Goal: Information Seeking & Learning: Check status

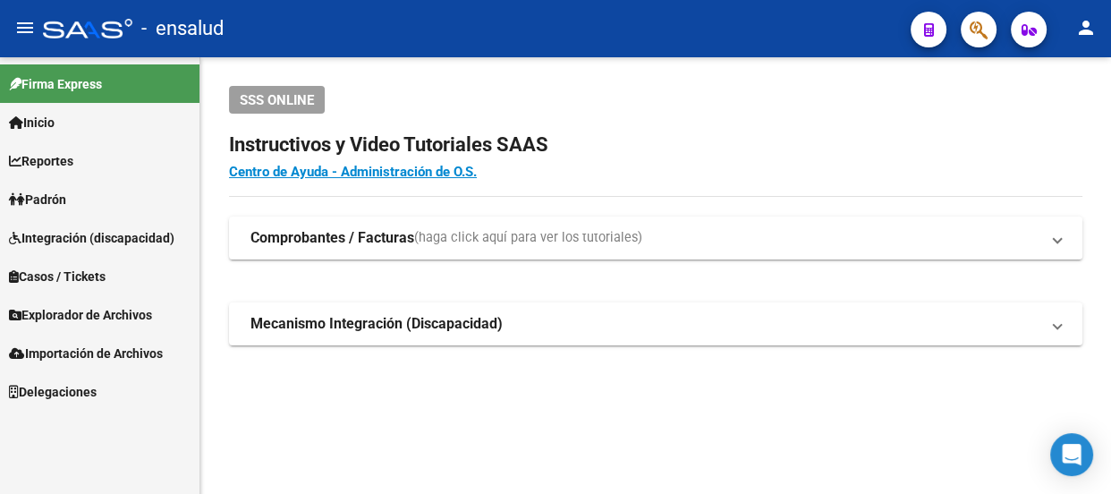
scroll to position [106, 0]
click at [76, 123] on link "Inicio" at bounding box center [100, 122] width 200 height 38
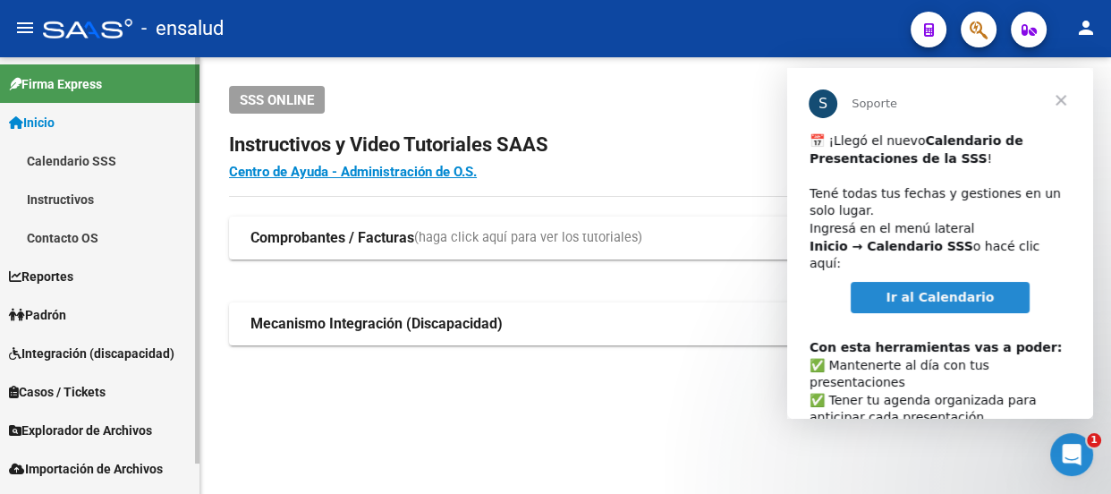
scroll to position [0, 0]
click at [96, 314] on link "Padrón" at bounding box center [100, 314] width 200 height 38
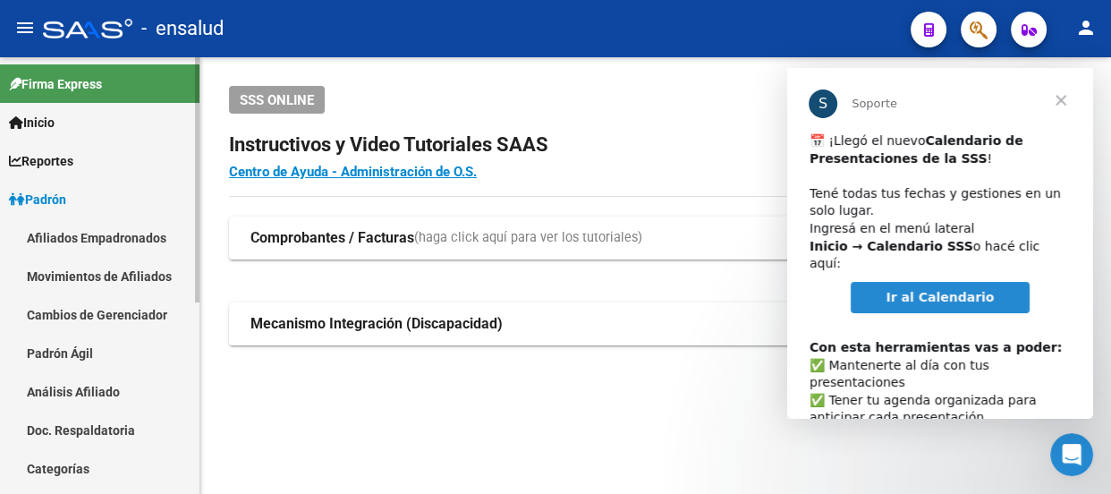
click at [95, 349] on link "Padrón Ágil" at bounding box center [100, 353] width 200 height 38
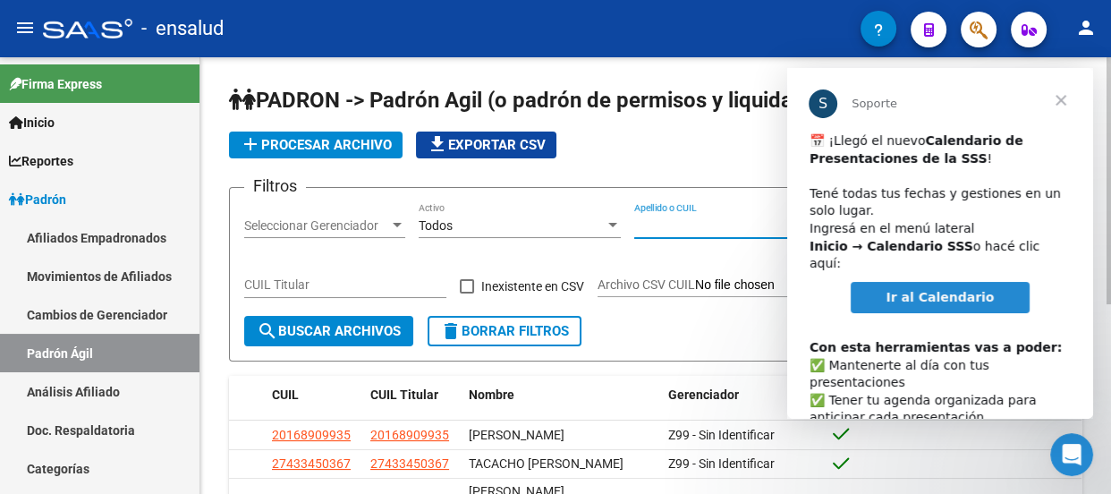
click at [684, 225] on input "Apellido o CUIL" at bounding box center [735, 225] width 202 height 15
paste input "20 - 29857786 - 1"
type input "20 - 29857786 - 1"
click at [369, 320] on button "search Buscar Archivos" at bounding box center [328, 331] width 169 height 30
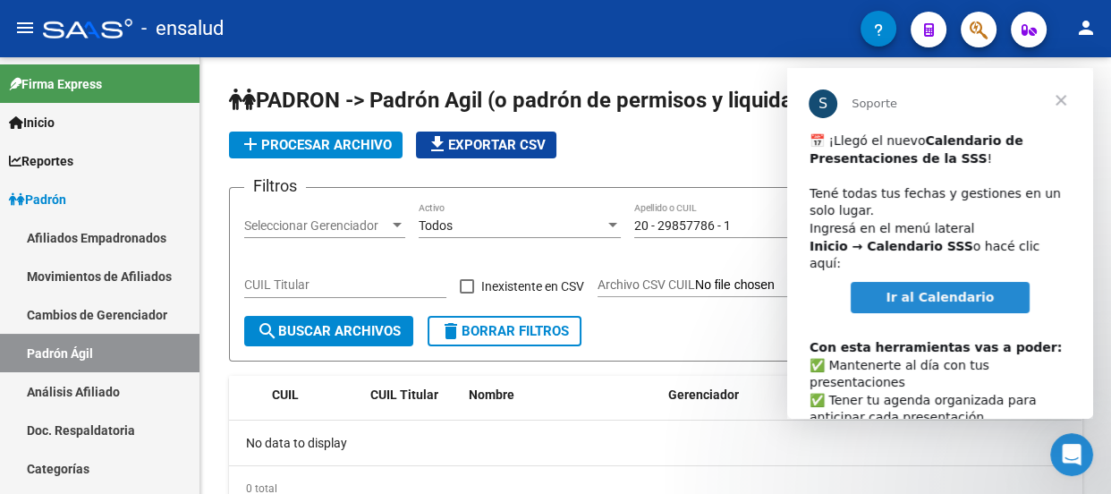
click at [1061, 98] on span "Cerrar" at bounding box center [1061, 100] width 64 height 64
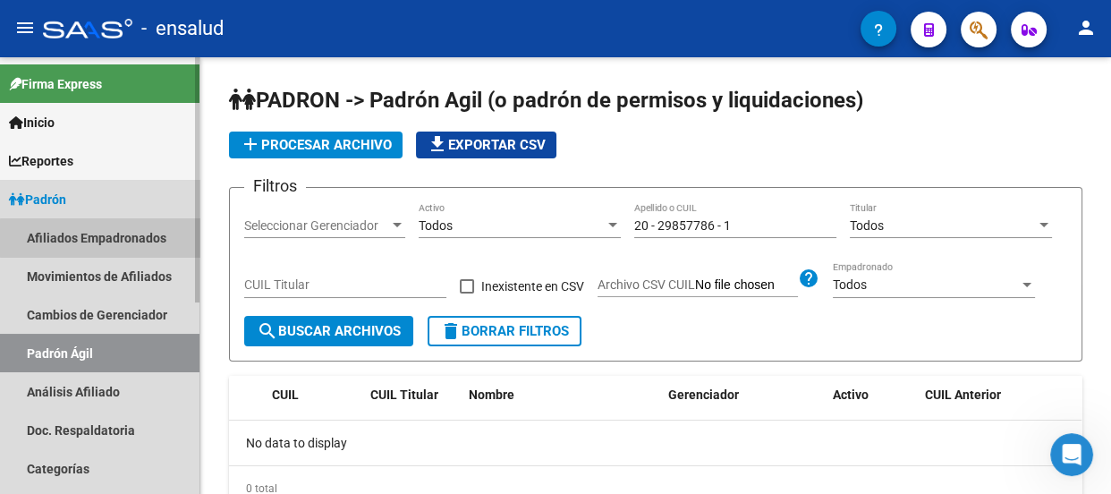
click at [103, 238] on link "Afiliados Empadronados" at bounding box center [100, 237] width 200 height 38
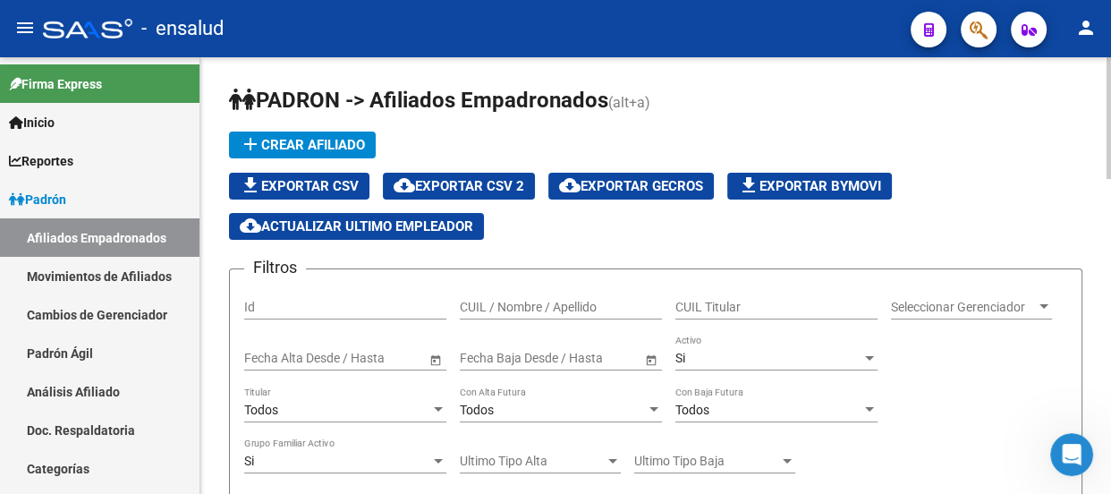
click at [705, 308] on input "CUIL Titular" at bounding box center [776, 307] width 202 height 15
paste input "20 - 29857786 - 1"
type input "20 - 29857786 - 1"
click at [1006, 307] on span "Seleccionar Gerenciador" at bounding box center [963, 307] width 145 height 15
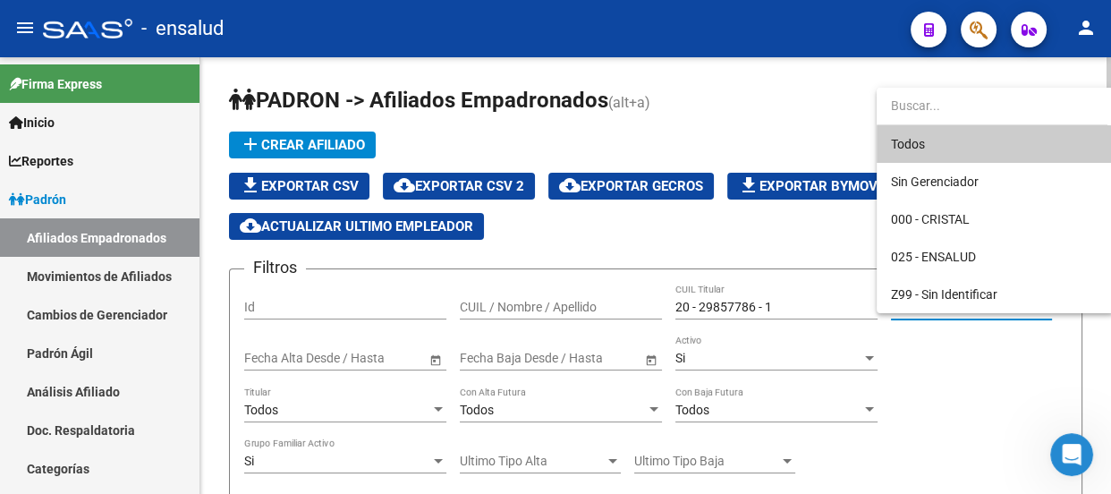
drag, startPoint x: 989, startPoint y: 143, endPoint x: 947, endPoint y: 175, distance: 53.0
click at [990, 141] on span "Todos" at bounding box center [995, 144] width 208 height 38
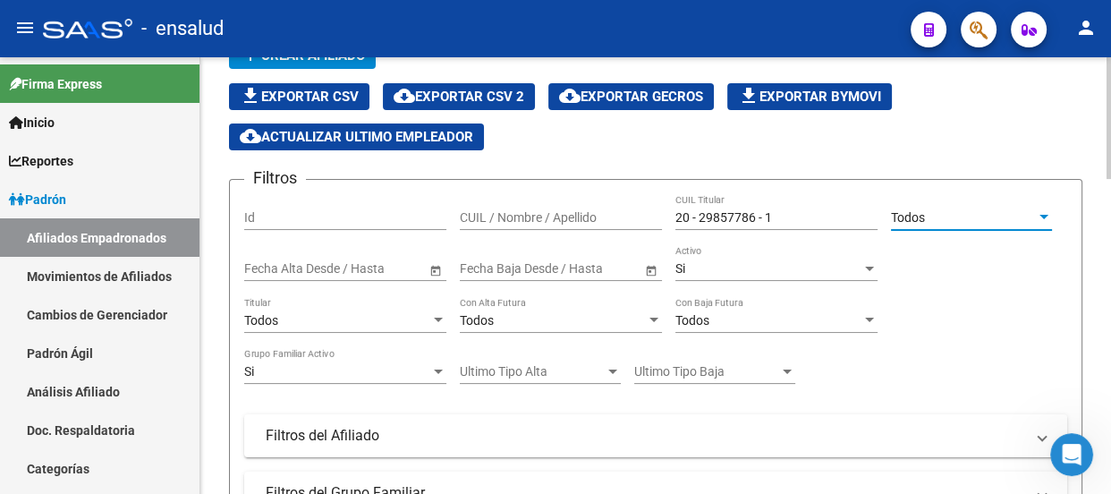
scroll to position [325, 0]
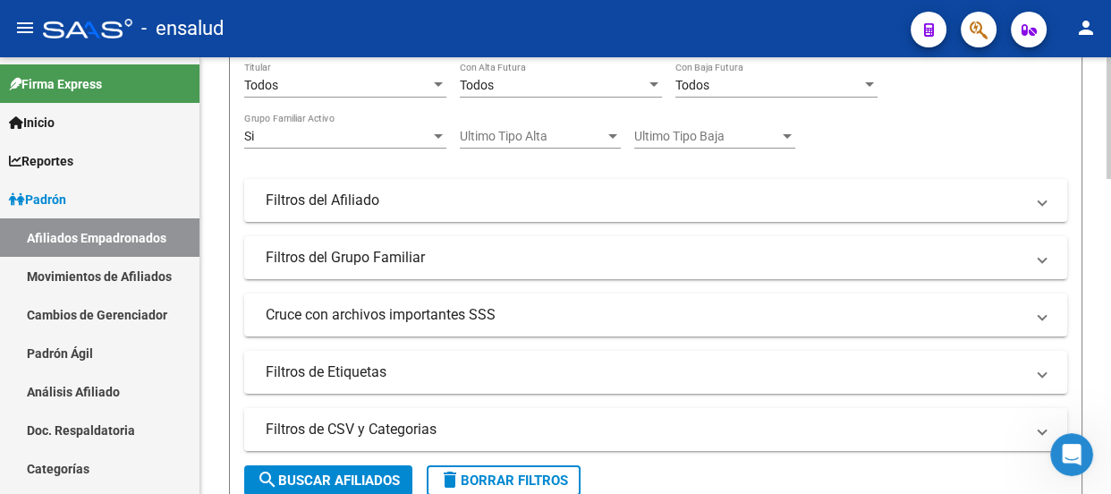
drag, startPoint x: 315, startPoint y: 474, endPoint x: 349, endPoint y: 438, distance: 49.4
click at [318, 473] on span "search Buscar Afiliados" at bounding box center [328, 480] width 143 height 16
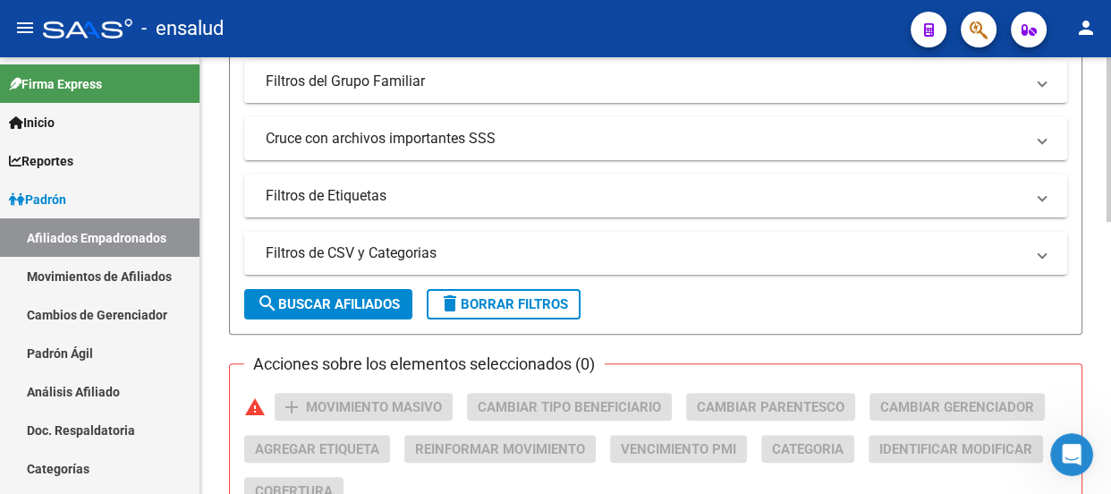
scroll to position [476, 0]
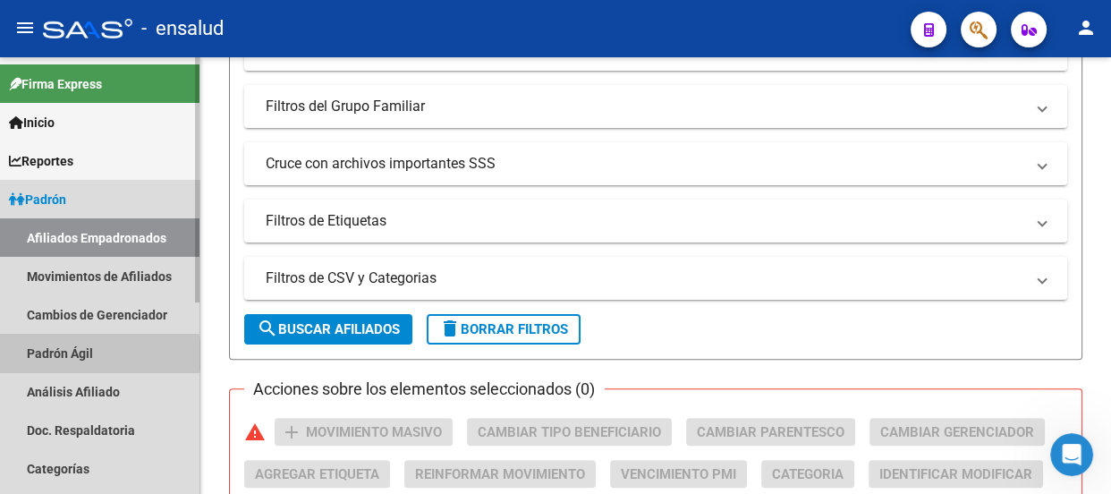
click at [88, 355] on link "Padrón Ágil" at bounding box center [100, 353] width 200 height 38
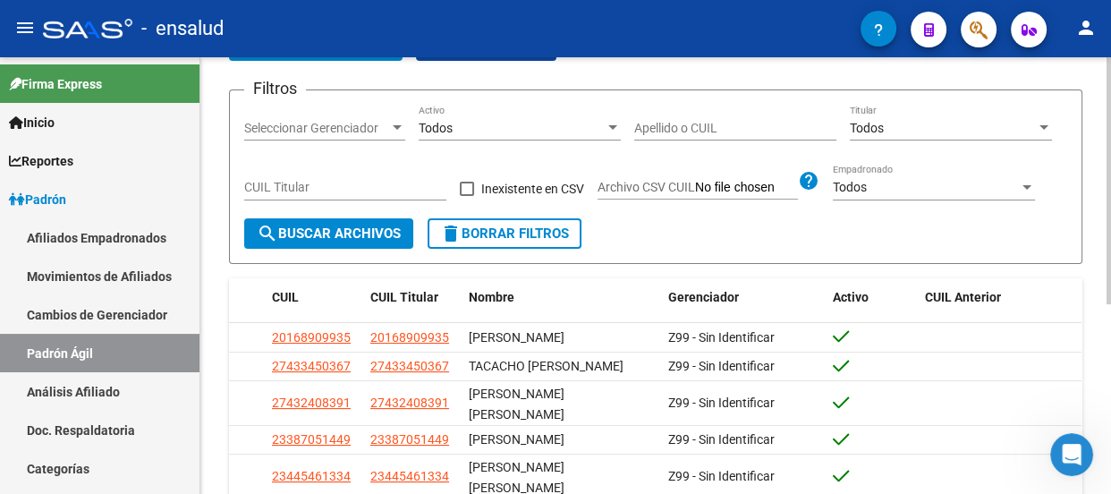
scroll to position [9, 0]
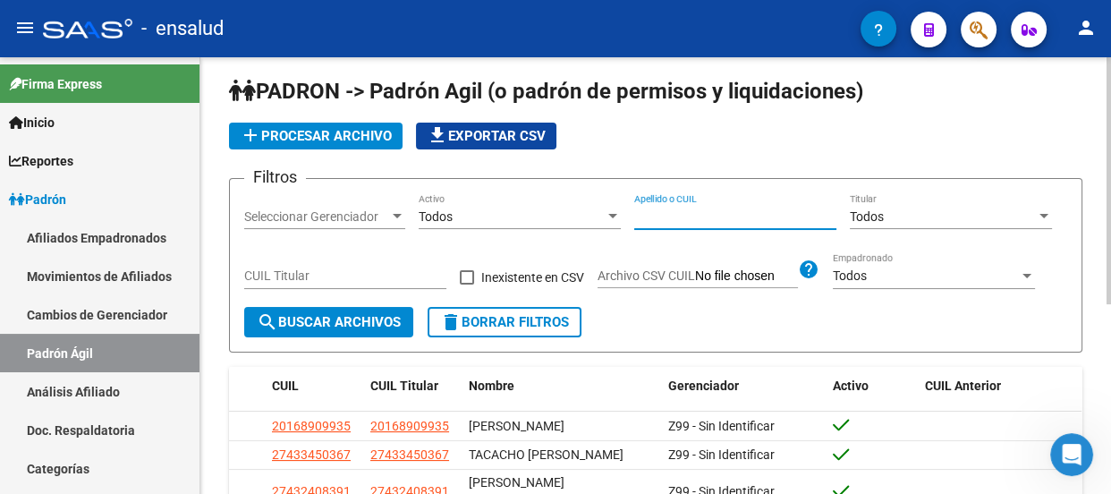
click at [714, 209] on input "Apellido o CUIL" at bounding box center [735, 216] width 202 height 15
paste input "20 - 29857786 - 1"
click at [325, 322] on span "search Buscar Archivos" at bounding box center [329, 322] width 144 height 16
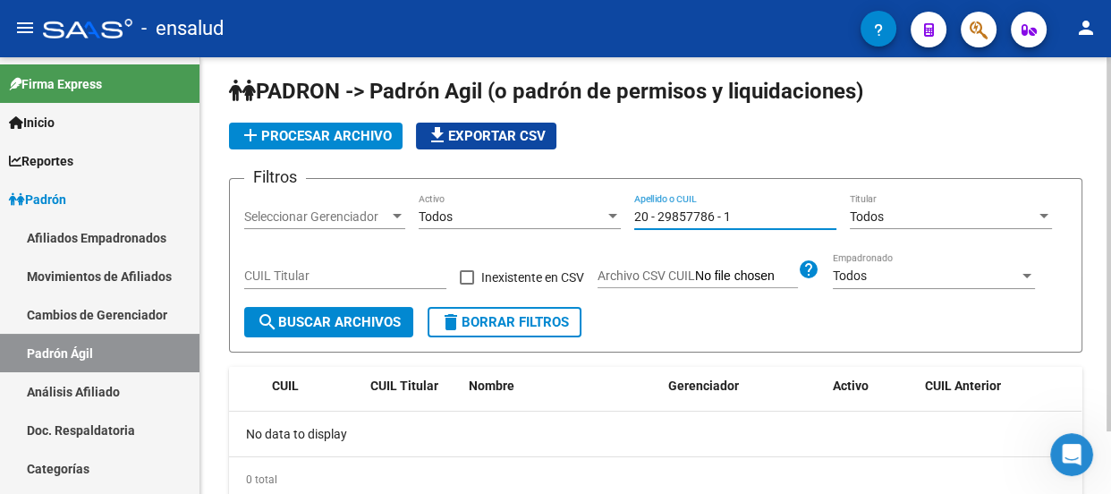
click at [656, 211] on input "20 - 29857786 - 1" at bounding box center [735, 216] width 202 height 15
click at [713, 216] on input "2029857786 - 1" at bounding box center [735, 216] width 202 height 15
type input "20298577861"
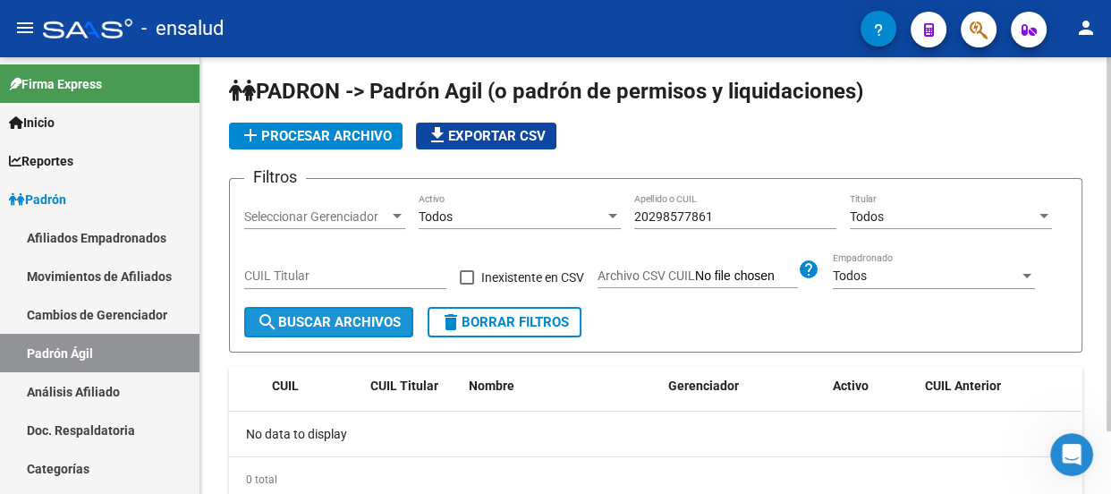
click at [324, 319] on span "search Buscar Archivos" at bounding box center [329, 322] width 144 height 16
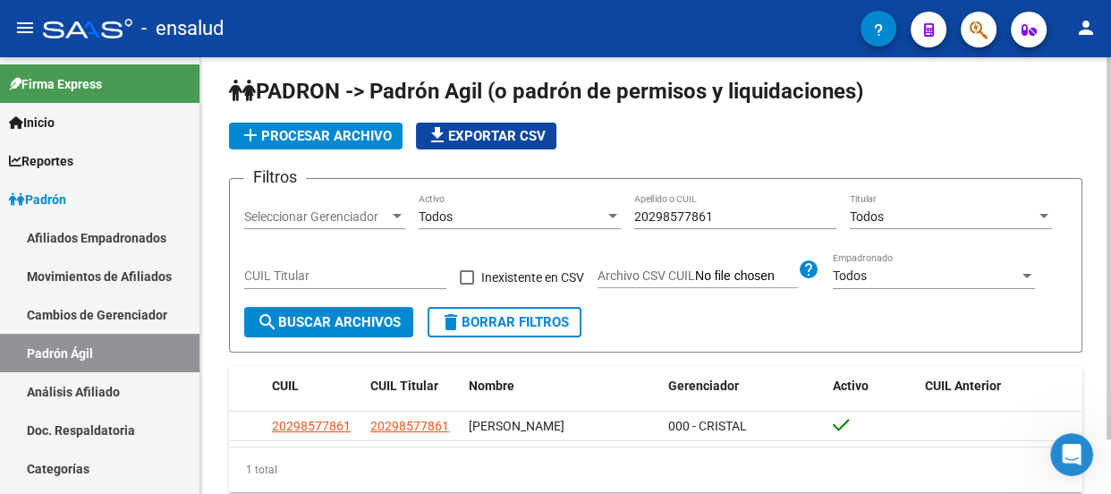
click at [443, 463] on div "1 total" at bounding box center [656, 469] width 854 height 45
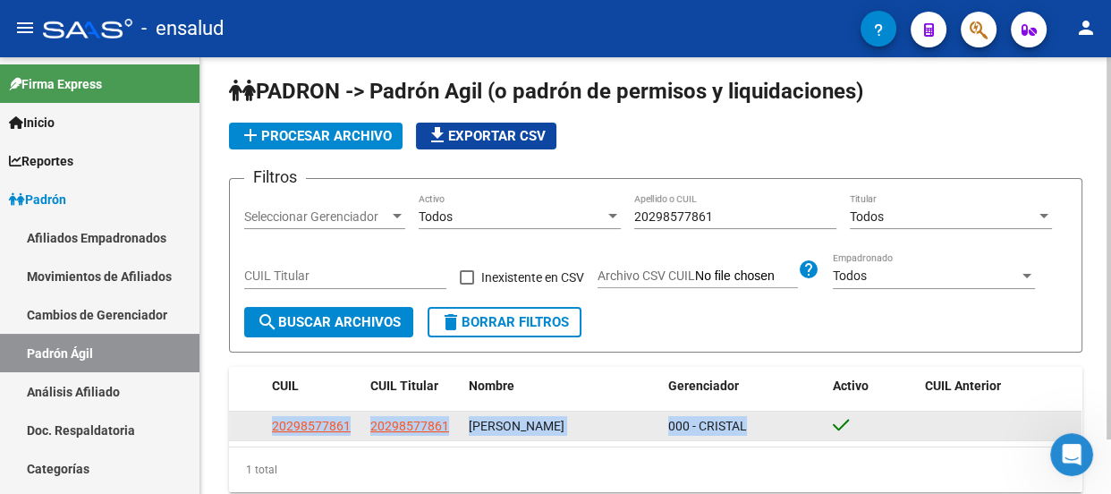
drag, startPoint x: 267, startPoint y: 421, endPoint x: 769, endPoint y: 436, distance: 502.1
type textarea "20298577861 20298577861 [PERSON_NAME] 000 - CRISTAL"
click at [769, 436] on div "20298577861 20298577861 [PERSON_NAME] 000 - CRISTAL" at bounding box center [655, 426] width 853 height 29
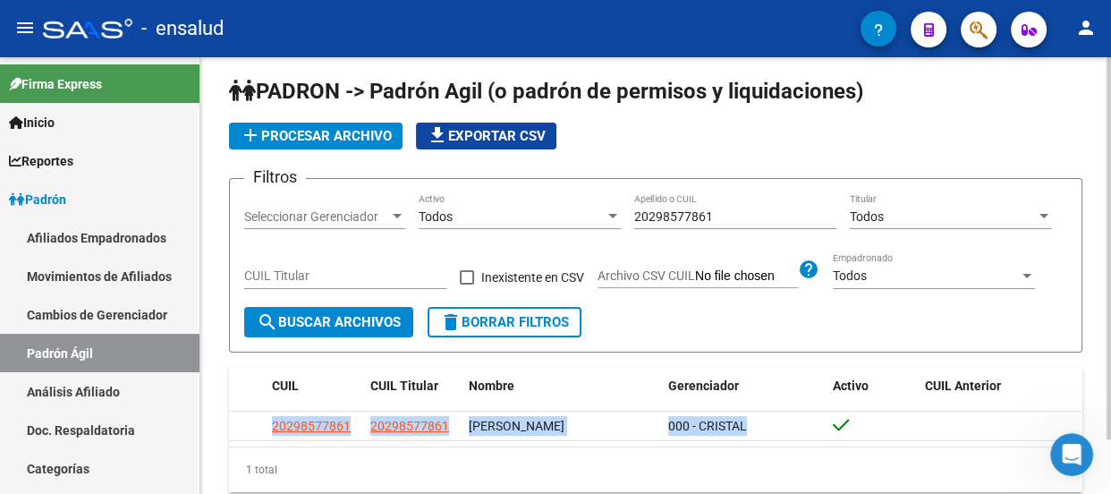
copy div "20298577861 20298577861 [PERSON_NAME] 000 - CRISTAL"
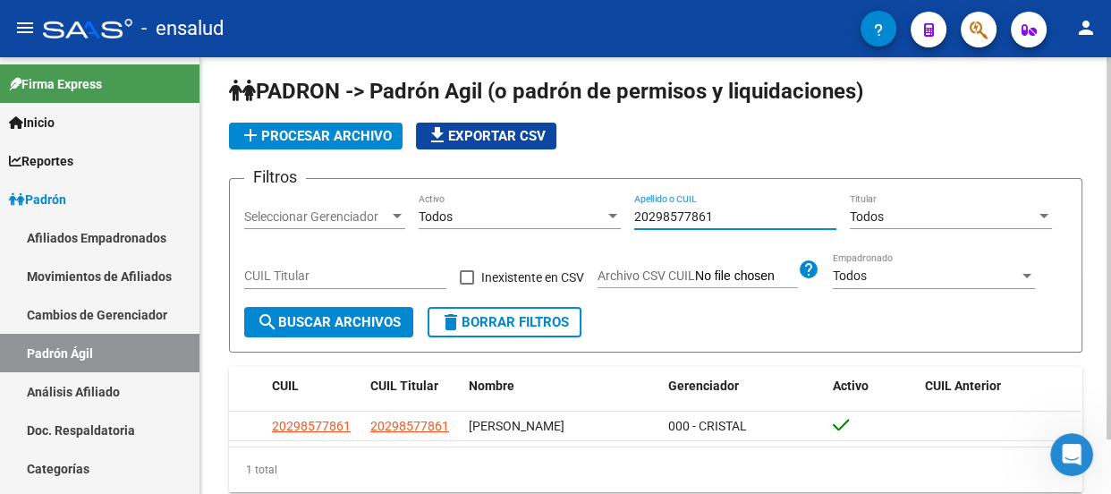
drag, startPoint x: 734, startPoint y: 208, endPoint x: 578, endPoint y: 200, distance: 155.9
click at [578, 200] on div "Filtros Seleccionar Gerenciador Seleccionar Gerenciador Todos Activo 2029857786…" at bounding box center [655, 250] width 823 height 114
paste input "7423665950"
type input "27423665950"
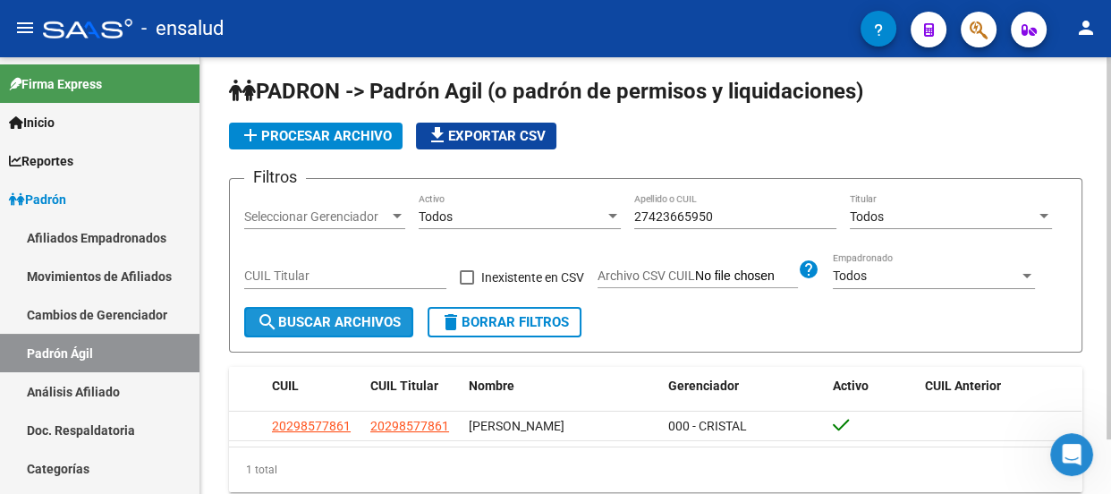
click at [348, 319] on span "search Buscar Archivos" at bounding box center [329, 322] width 144 height 16
